Goal: Task Accomplishment & Management: Complete application form

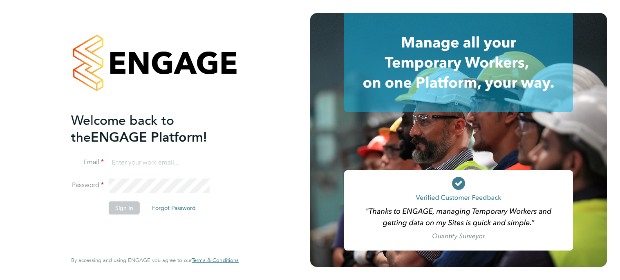
type input "[PERSON_NAME][EMAIL_ADDRESS][PERSON_NAME][DOMAIN_NAME]"
click at [124, 206] on button "Sign In" at bounding box center [124, 207] width 31 height 13
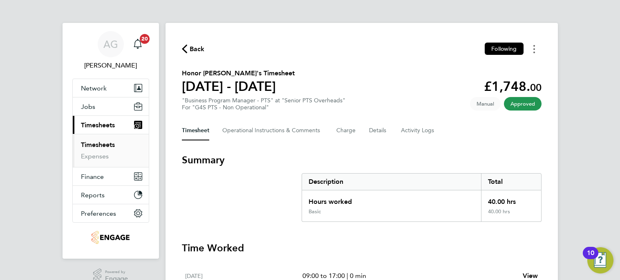
click at [537, 47] on button "Timesheets Menu" at bounding box center [534, 49] width 15 height 13
click at [283, 133] on Comments-tab "Operational Instructions & Comments" at bounding box center [272, 131] width 101 height 20
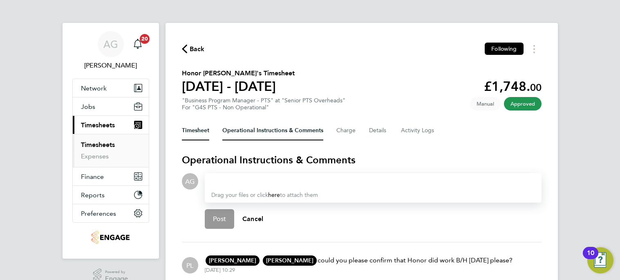
click at [196, 132] on button "Timesheet" at bounding box center [195, 131] width 27 height 20
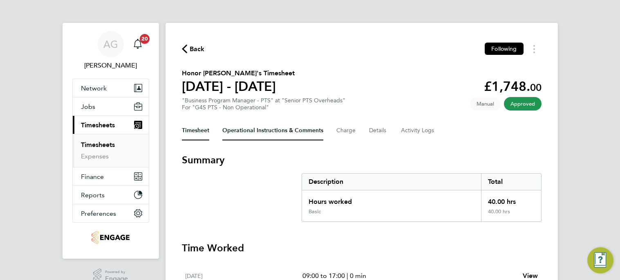
click at [242, 129] on Comments-tab "Operational Instructions & Comments" at bounding box center [272, 131] width 101 height 20
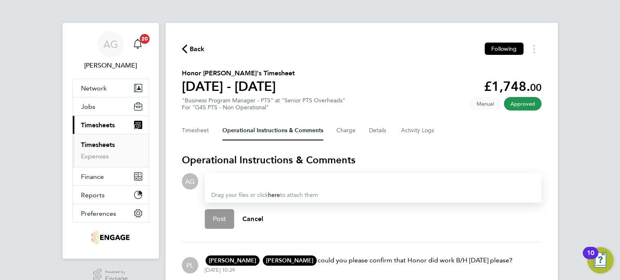
scroll to position [38, 0]
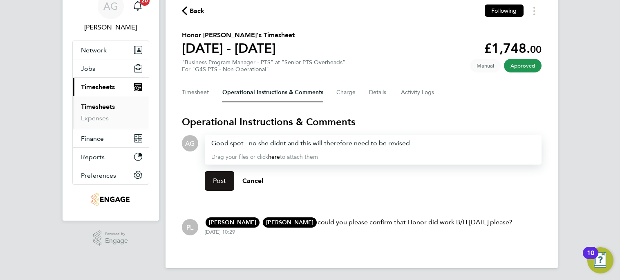
click at [221, 178] on span "Post" at bounding box center [219, 181] width 13 height 8
